Goal: Task Accomplishment & Management: Use online tool/utility

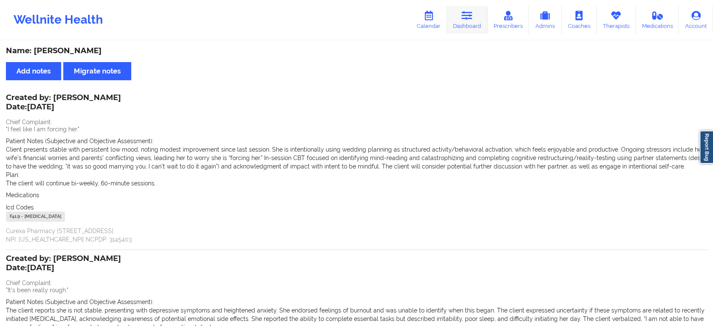
click at [471, 6] on link "Dashboard" at bounding box center [467, 20] width 40 height 28
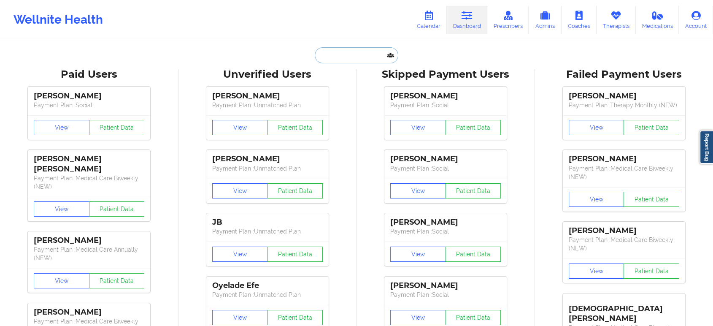
click at [338, 51] on input "text" at bounding box center [357, 55] width 84 height 16
paste input "[PERSON_NAME][EMAIL_ADDRESS][PERSON_NAME][DOMAIN_NAME]"
type input "[PERSON_NAME][EMAIL_ADDRESS][PERSON_NAME][DOMAIN_NAME]"
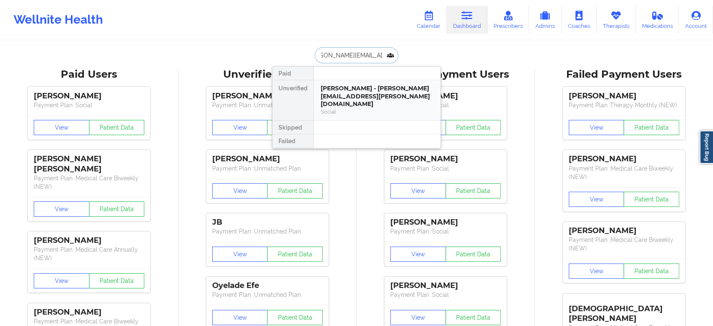
click at [353, 94] on div "[PERSON_NAME] - [PERSON_NAME][EMAIL_ADDRESS][PERSON_NAME][DOMAIN_NAME]" at bounding box center [377, 96] width 113 height 24
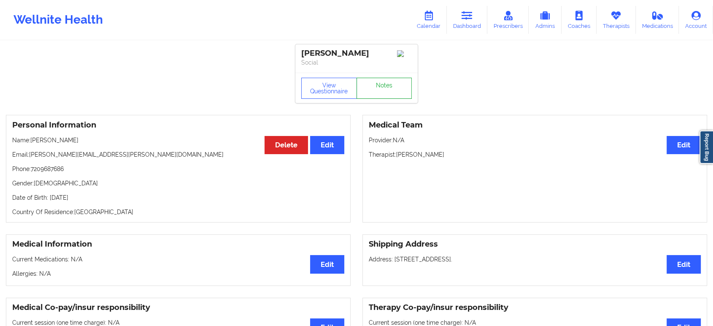
click at [380, 80] on link "Notes" at bounding box center [384, 88] width 56 height 21
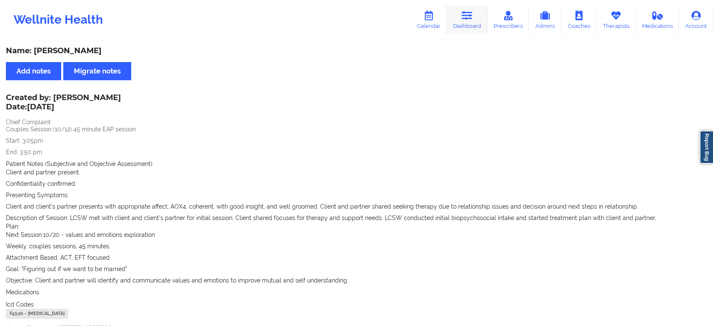
click at [473, 23] on link "Dashboard" at bounding box center [467, 20] width 40 height 28
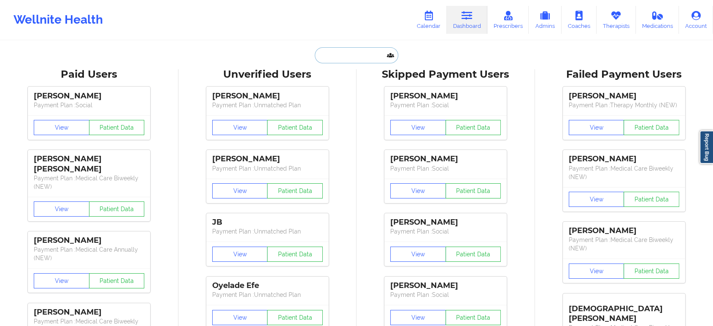
click at [368, 51] on input "text" at bounding box center [357, 55] width 84 height 16
paste input "[PERSON_NAME][EMAIL_ADDRESS][PERSON_NAME][DOMAIN_NAME]"
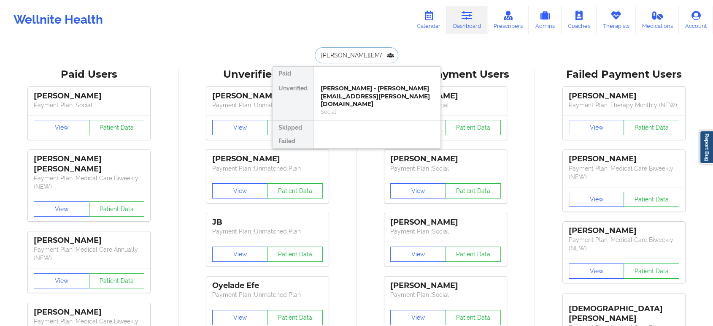
click at [379, 50] on input "[PERSON_NAME][EMAIL_ADDRESS][PERSON_NAME][DOMAIN_NAME]" at bounding box center [357, 55] width 84 height 16
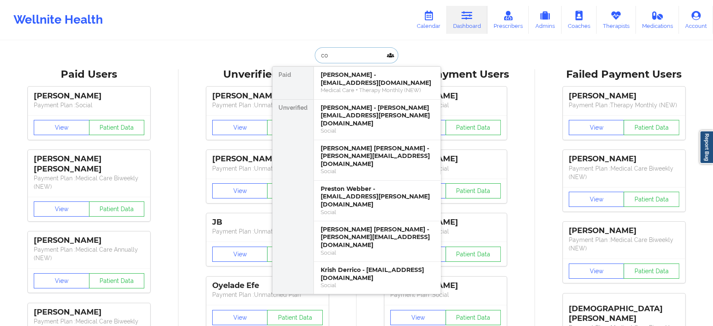
type input "c"
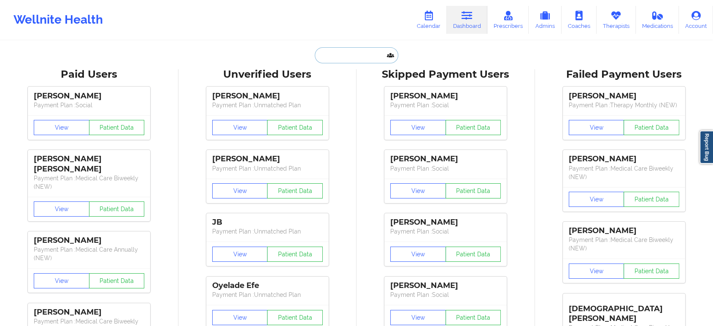
click at [379, 50] on input "text" at bounding box center [357, 55] width 84 height 16
paste input "[EMAIL_ADDRESS][DOMAIN_NAME]"
type input "[EMAIL_ADDRESS][DOMAIN_NAME]"
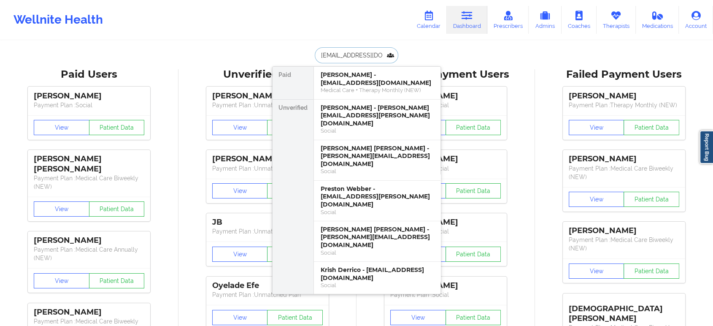
scroll to position [0, 13]
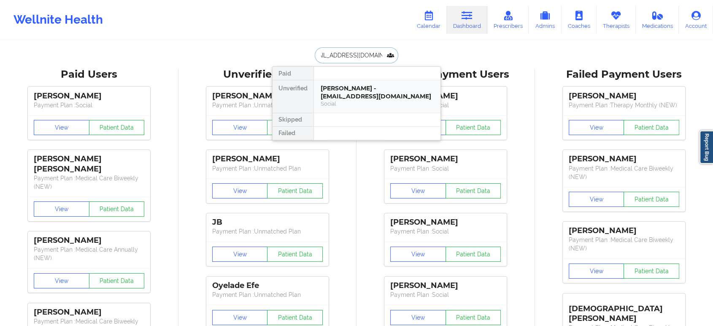
click at [360, 87] on div "[PERSON_NAME] - [EMAIL_ADDRESS][DOMAIN_NAME]" at bounding box center [377, 92] width 113 height 16
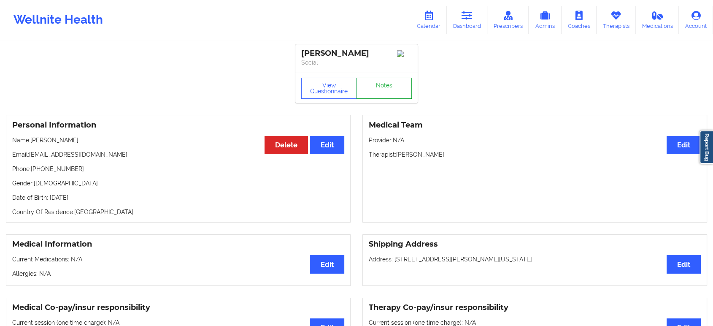
click at [371, 92] on link "Notes" at bounding box center [384, 88] width 56 height 21
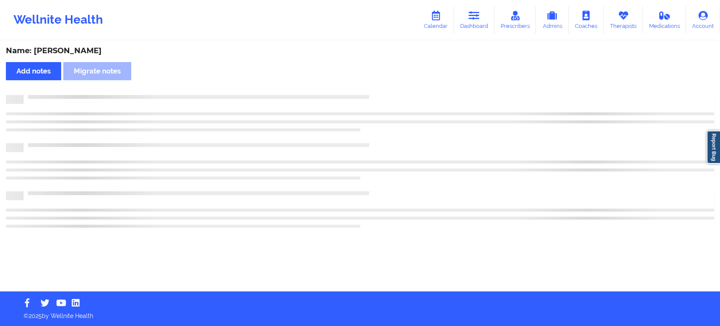
click at [394, 111] on div at bounding box center [360, 116] width 708 height 24
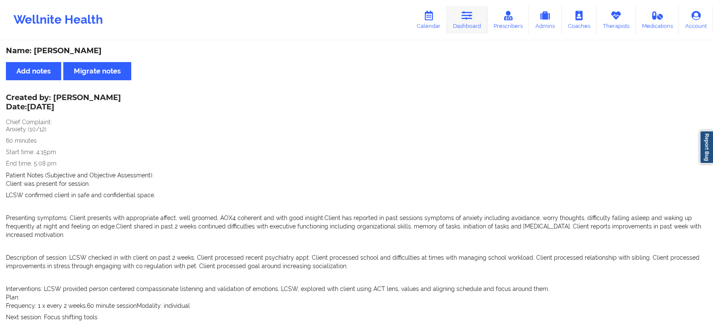
click at [470, 20] on icon at bounding box center [466, 15] width 11 height 9
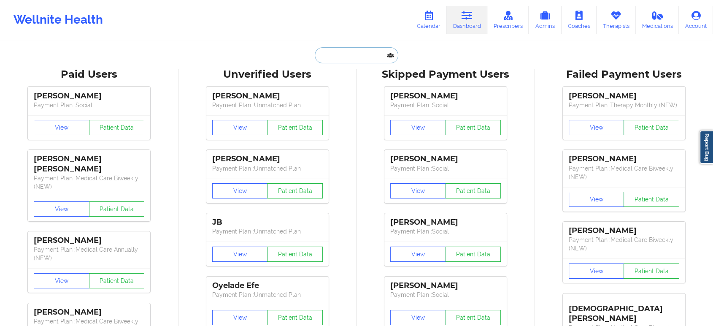
click at [324, 52] on input "text" at bounding box center [357, 55] width 84 height 16
paste input "[EMAIL_ADDRESS][DOMAIN_NAME]"
type input "[EMAIL_ADDRESS][DOMAIN_NAME]"
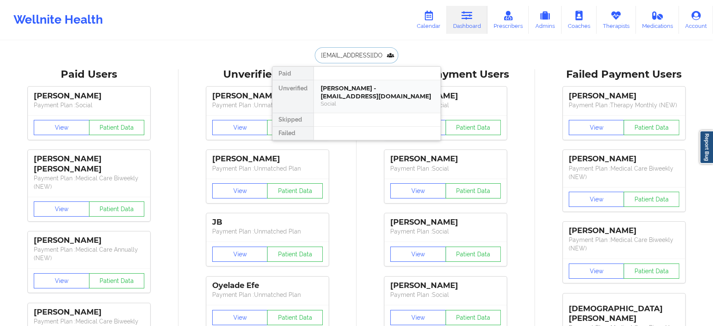
click at [375, 84] on div "[PERSON_NAME] - [EMAIL_ADDRESS][DOMAIN_NAME]" at bounding box center [377, 92] width 113 height 16
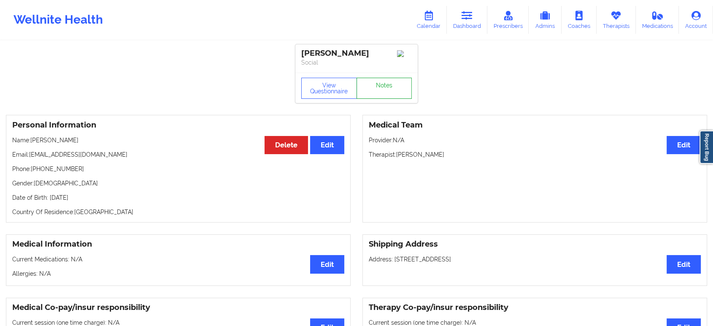
click at [382, 92] on link "Notes" at bounding box center [384, 88] width 56 height 21
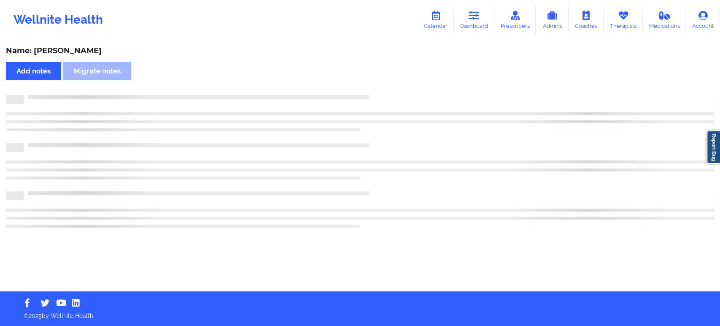
click at [382, 92] on div "Name: [PERSON_NAME] Add notes Migrate notes" at bounding box center [360, 166] width 720 height 250
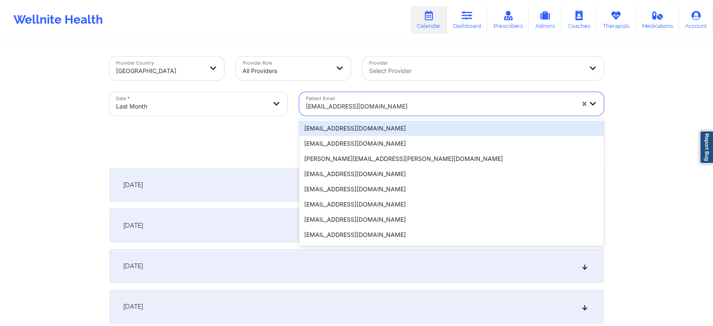
click at [355, 107] on div at bounding box center [440, 106] width 268 height 10
paste input "[EMAIL_ADDRESS][DOMAIN_NAME]"
type input "[EMAIL_ADDRESS][DOMAIN_NAME]"
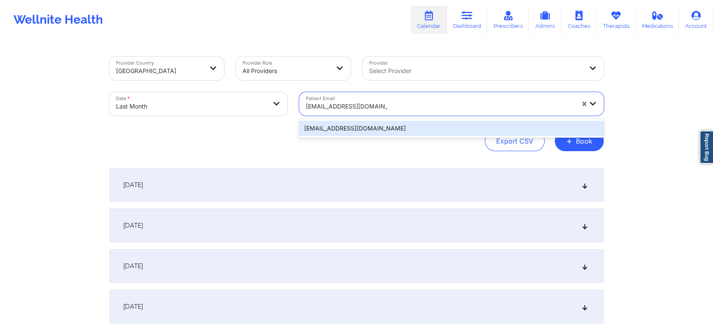
click at [412, 126] on div "[EMAIL_ADDRESS][DOMAIN_NAME]" at bounding box center [451, 128] width 305 height 15
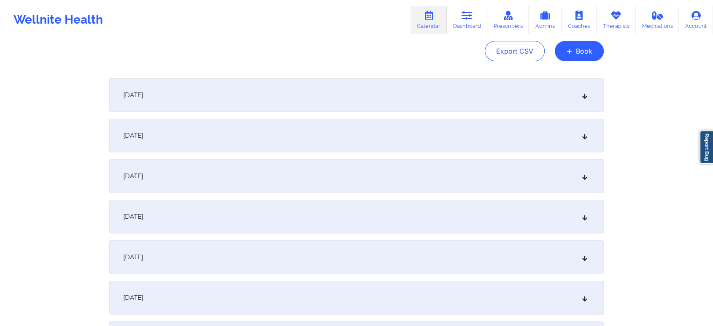
scroll to position [27, 0]
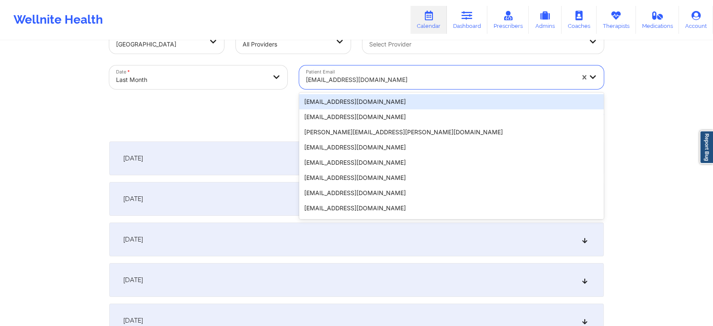
click at [367, 81] on div at bounding box center [440, 80] width 268 height 10
paste input "[PERSON_NAME][EMAIL_ADDRESS][PERSON_NAME][DOMAIN_NAME]"
type input "[PERSON_NAME][EMAIL_ADDRESS][PERSON_NAME][DOMAIN_NAME]"
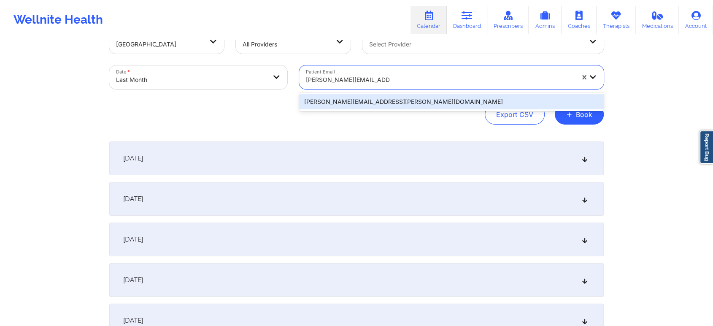
click at [397, 97] on div "[PERSON_NAME][EMAIL_ADDRESS][PERSON_NAME][DOMAIN_NAME]" at bounding box center [451, 101] width 305 height 15
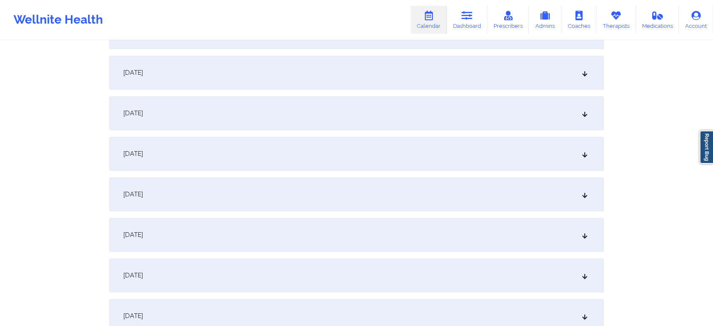
scroll to position [443, 0]
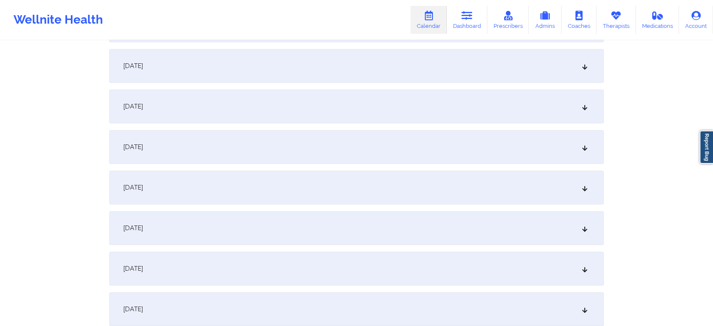
click at [368, 108] on div "September 10, 2025" at bounding box center [356, 106] width 494 height 34
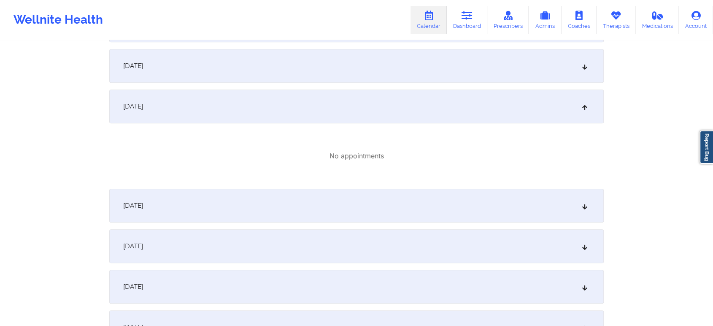
scroll to position [0, 0]
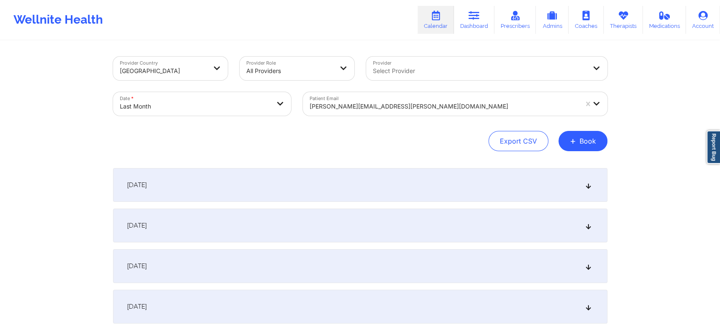
select select "2025-8"
select select "2025-9"
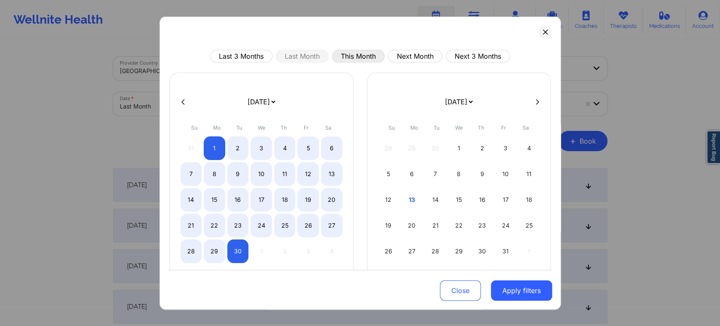
click at [356, 52] on button "This Month" at bounding box center [358, 56] width 53 height 13
select select "2025-9"
select select "2025-10"
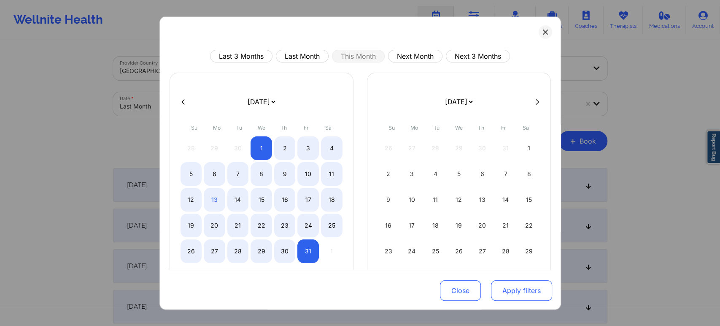
click at [510, 285] on button "Apply filters" at bounding box center [521, 290] width 61 height 20
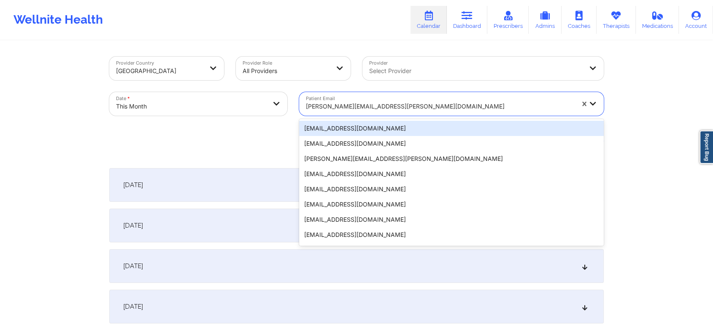
click at [348, 104] on div at bounding box center [440, 106] width 268 height 10
click at [395, 123] on div "aleishacjohn@gmail.com" at bounding box center [451, 128] width 305 height 15
